Goal: Manage account settings

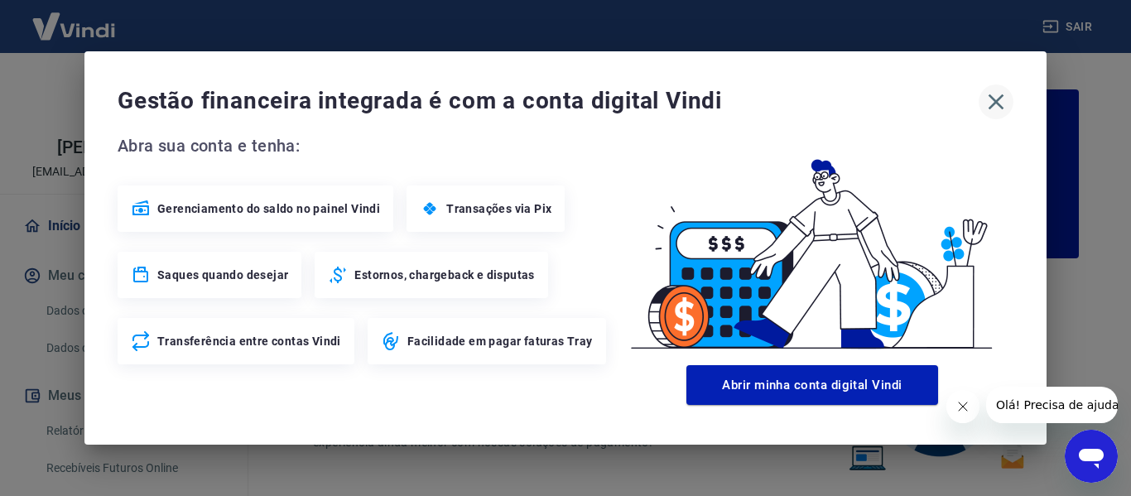
click at [980, 94] on button "button" at bounding box center [995, 101] width 35 height 35
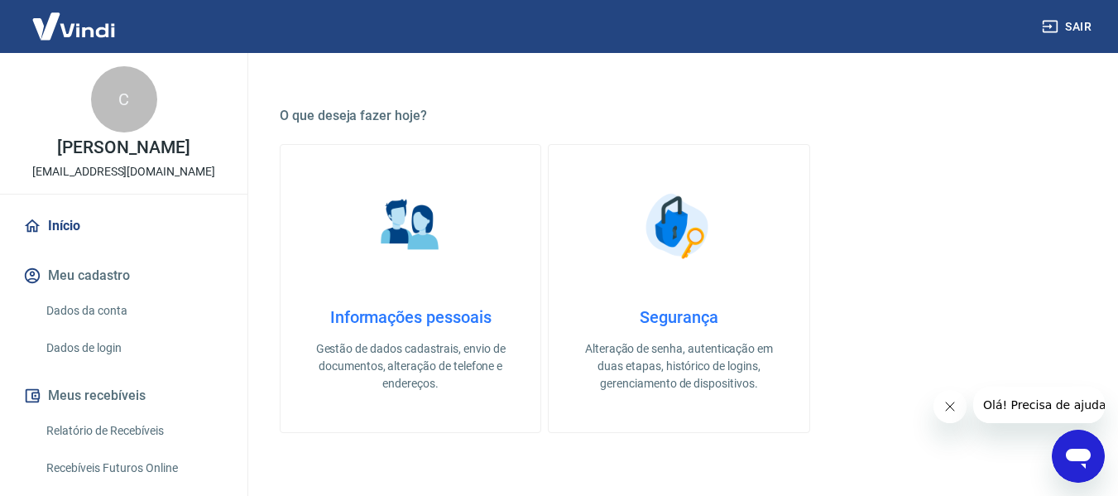
scroll to position [579, 0]
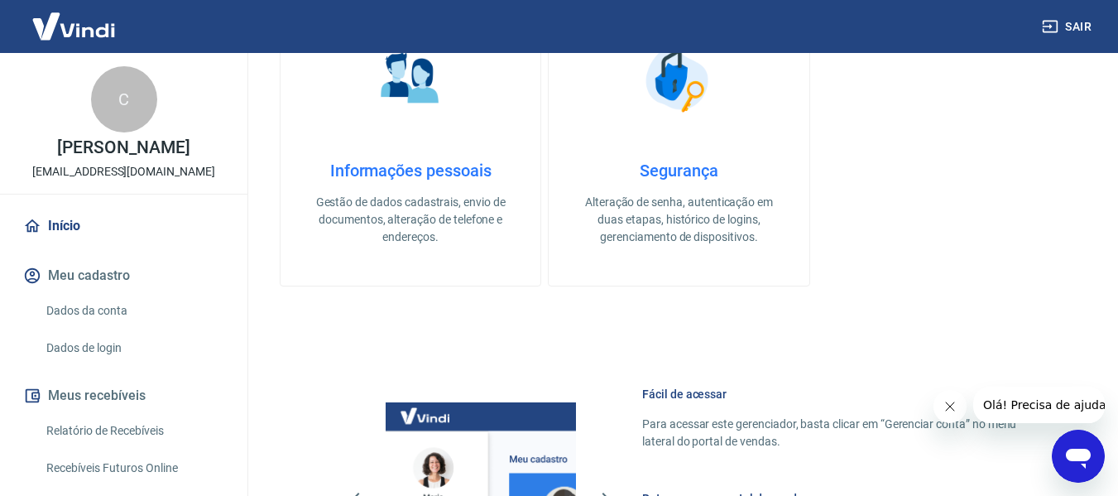
click at [400, 177] on h4 "Informações pessoais" at bounding box center [410, 171] width 207 height 20
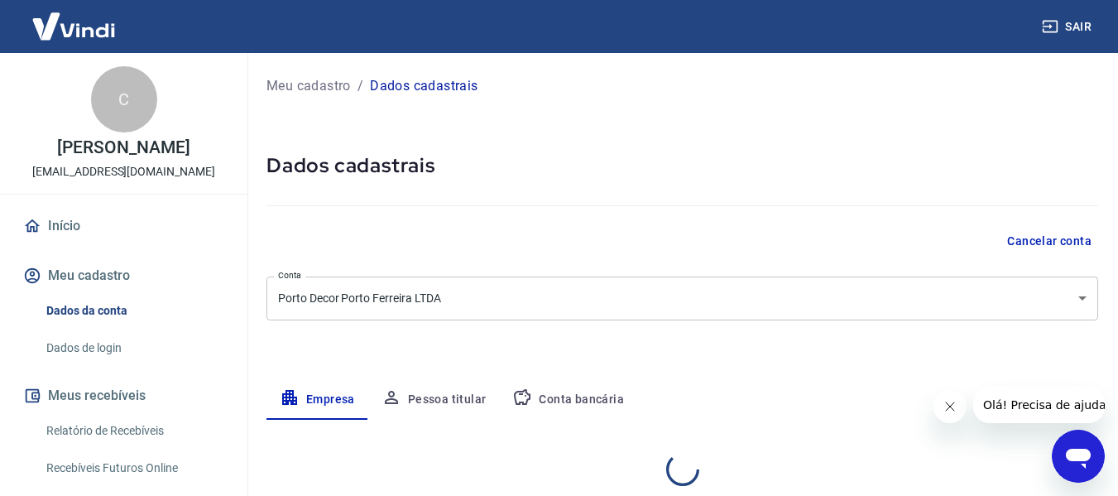
select select "SP"
select select "business"
click at [286, 90] on p "Meu cadastro" at bounding box center [309, 86] width 84 height 20
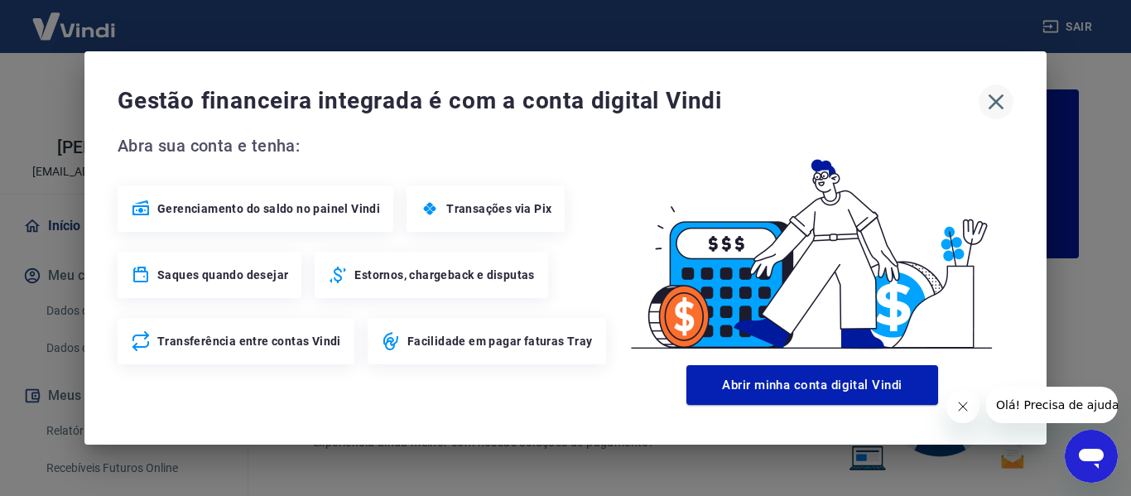
click at [994, 99] on icon "button" at bounding box center [996, 102] width 26 height 26
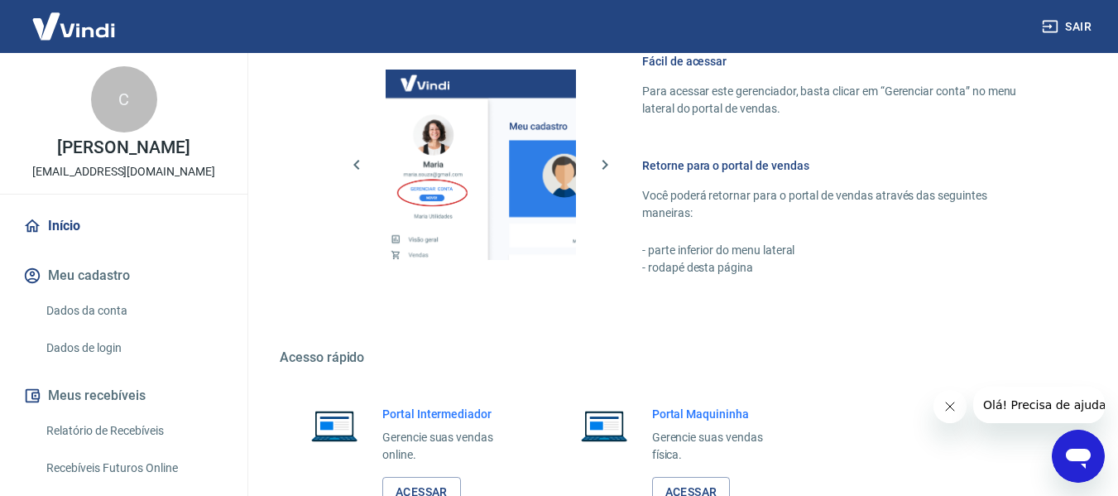
scroll to position [1034, 0]
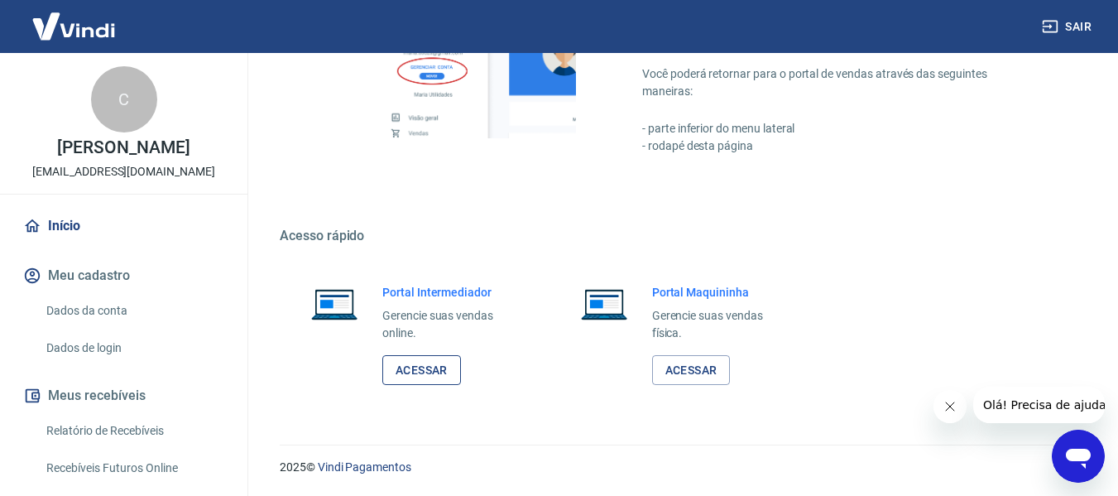
click at [417, 369] on link "Acessar" at bounding box center [421, 370] width 79 height 31
